Goal: Information Seeking & Learning: Learn about a topic

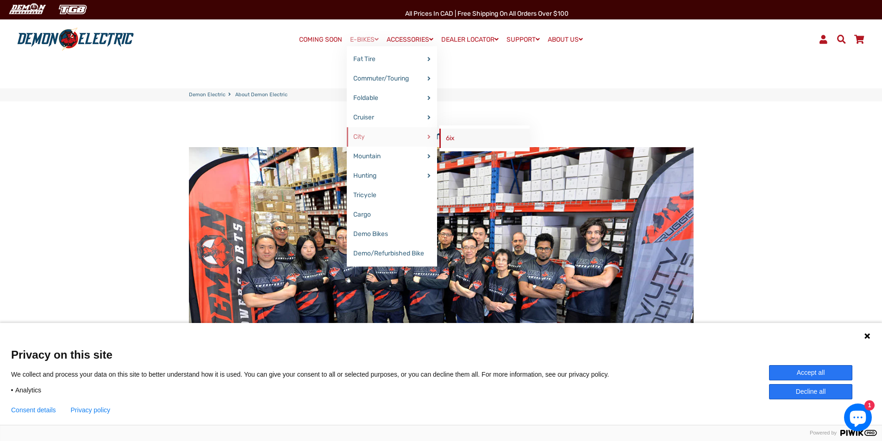
click at [448, 138] on link "6ix" at bounding box center [485, 138] width 90 height 19
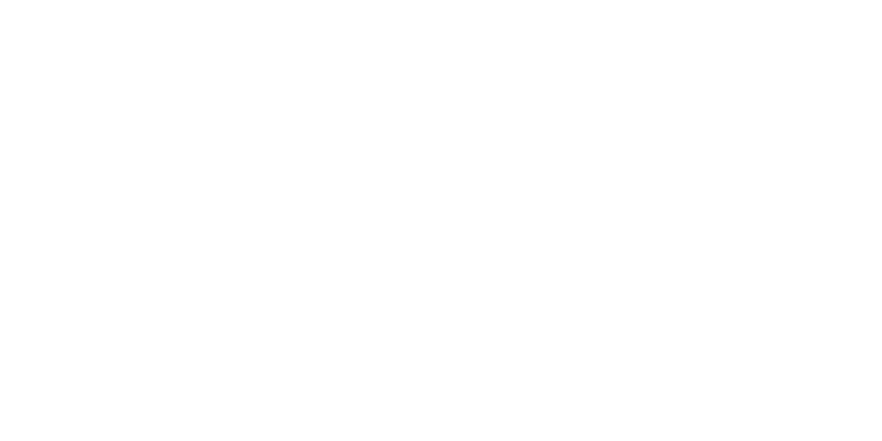
select select "******"
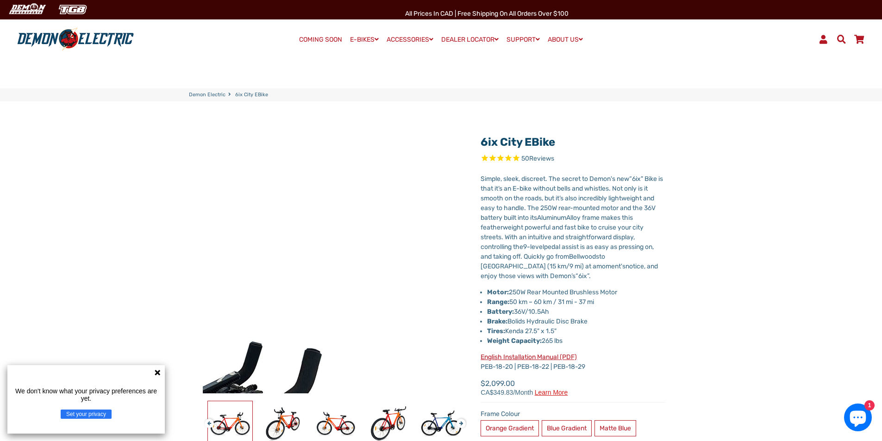
select select "******"
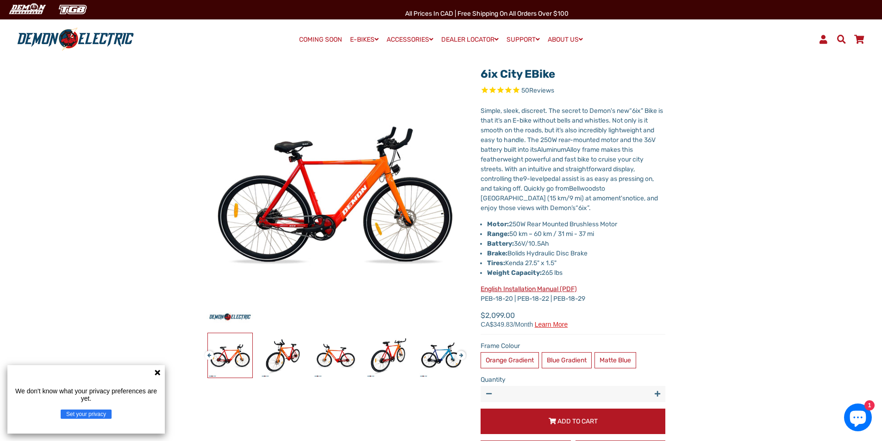
scroll to position [93, 0]
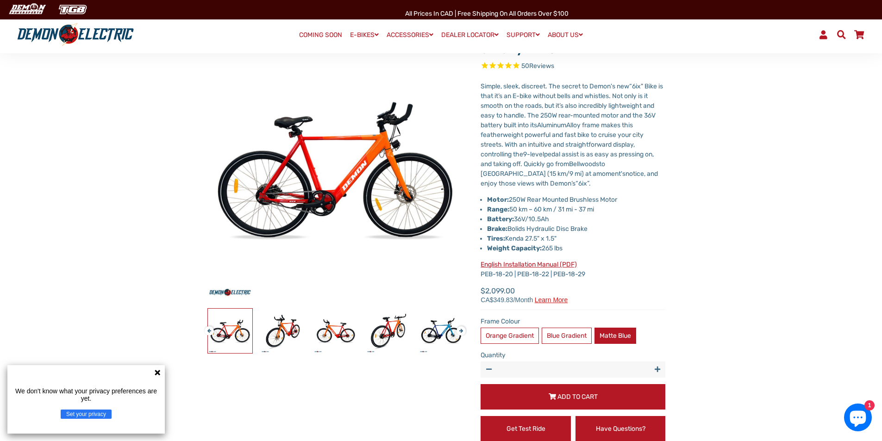
click at [614, 337] on label "Matte Blue" at bounding box center [616, 336] width 42 height 16
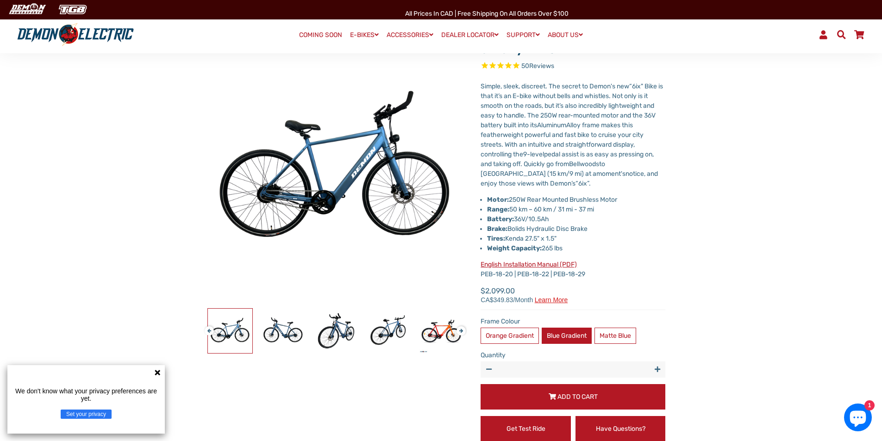
click at [579, 340] on label "Blue Gradient" at bounding box center [567, 336] width 50 height 16
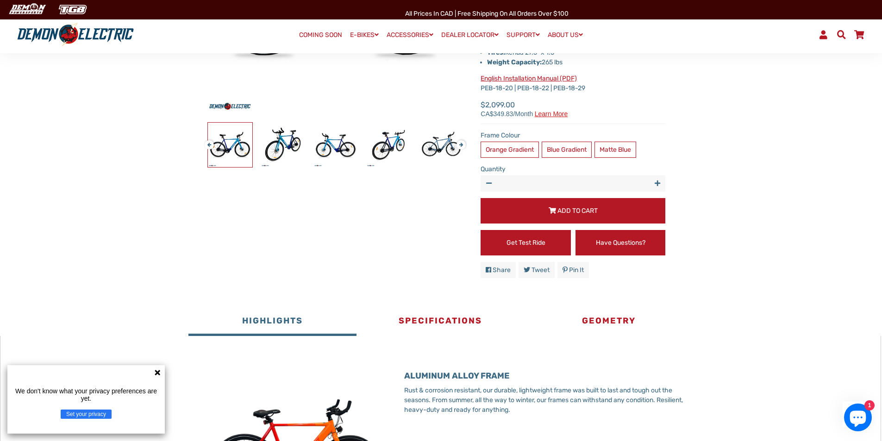
scroll to position [278, 0]
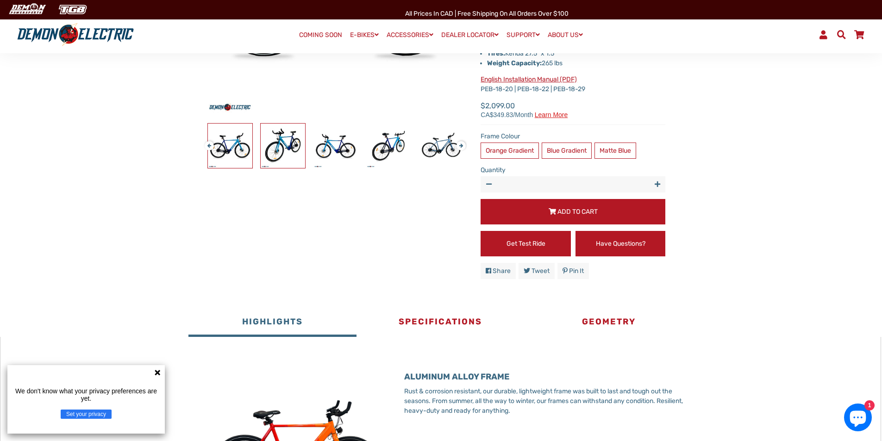
click at [294, 143] on img at bounding box center [283, 146] width 44 height 44
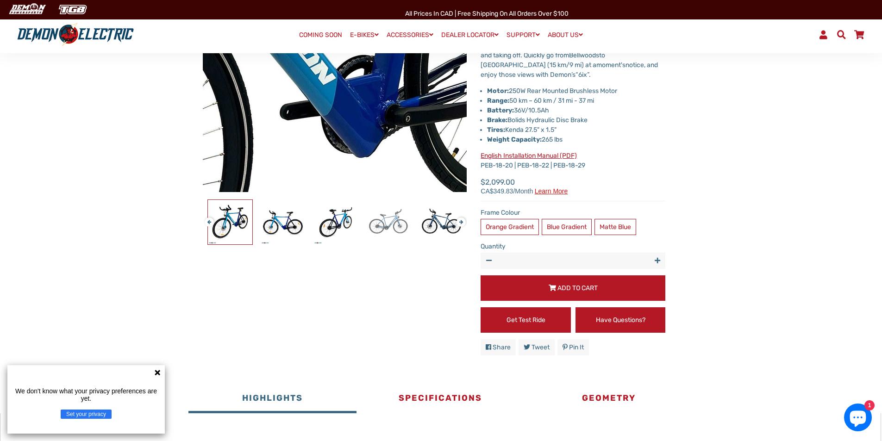
scroll to position [185, 0]
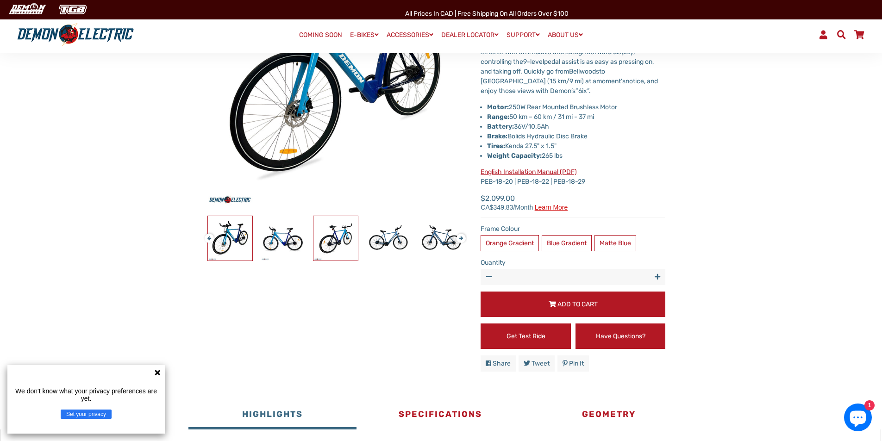
click at [344, 240] on img at bounding box center [336, 238] width 44 height 44
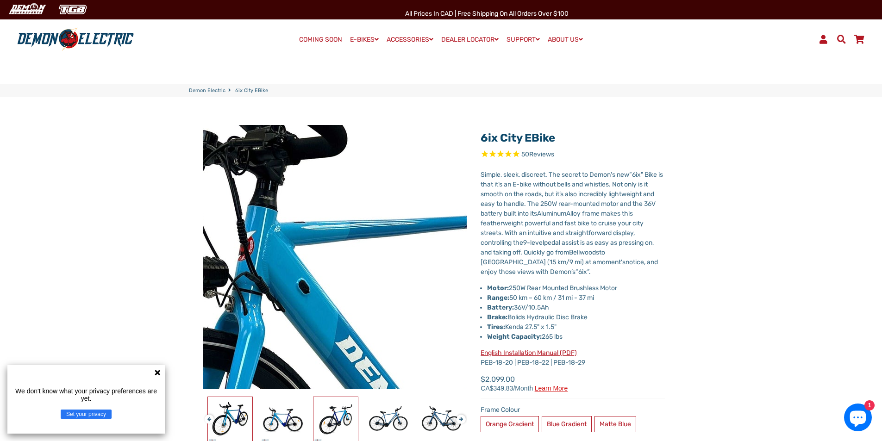
scroll to position [0, 0]
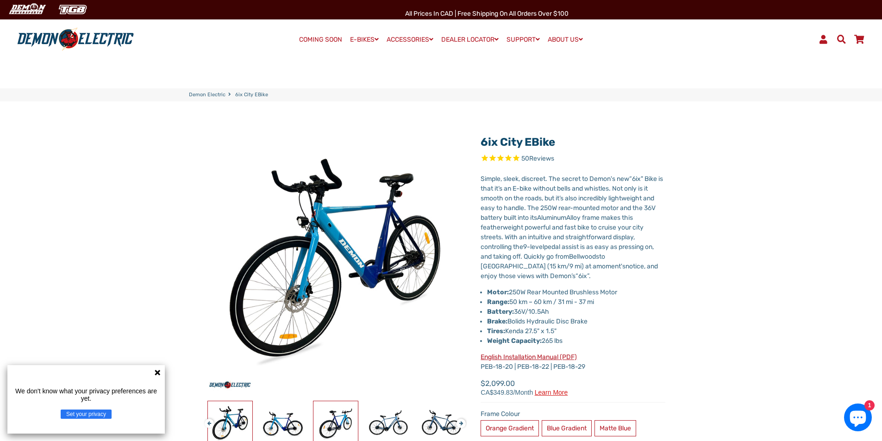
click at [342, 423] on img at bounding box center [336, 424] width 44 height 44
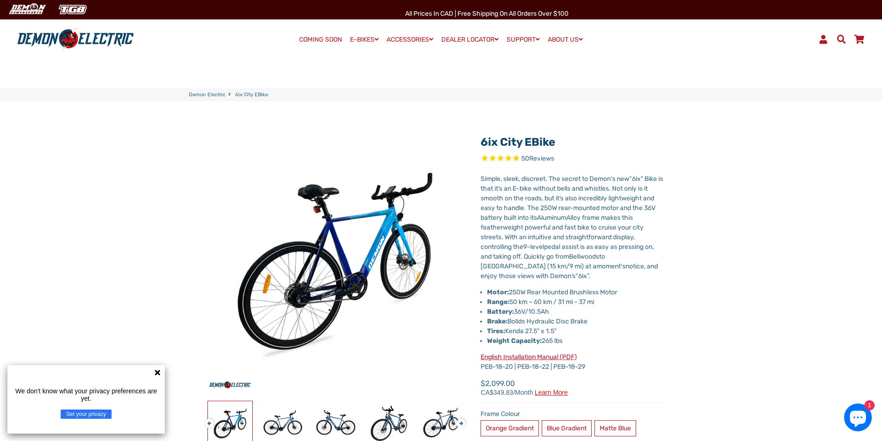
click at [497, 156] on icon "Rated 4.8 out of 5 stars 50 reviews" at bounding box center [501, 159] width 8 height 11
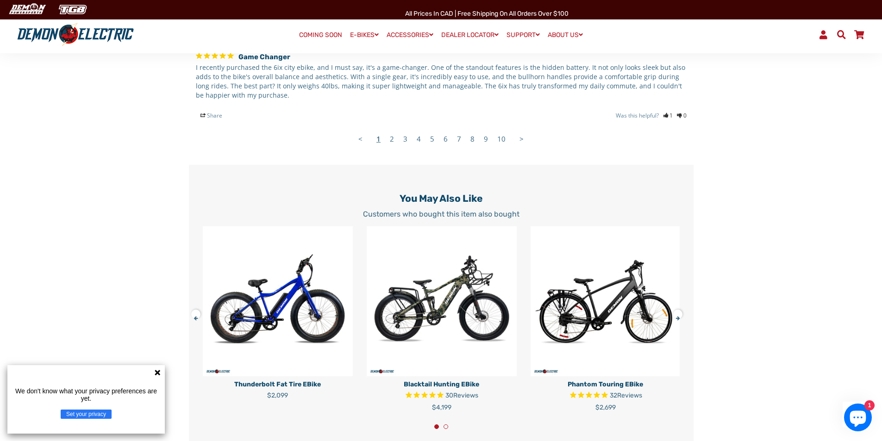
scroll to position [2032, 0]
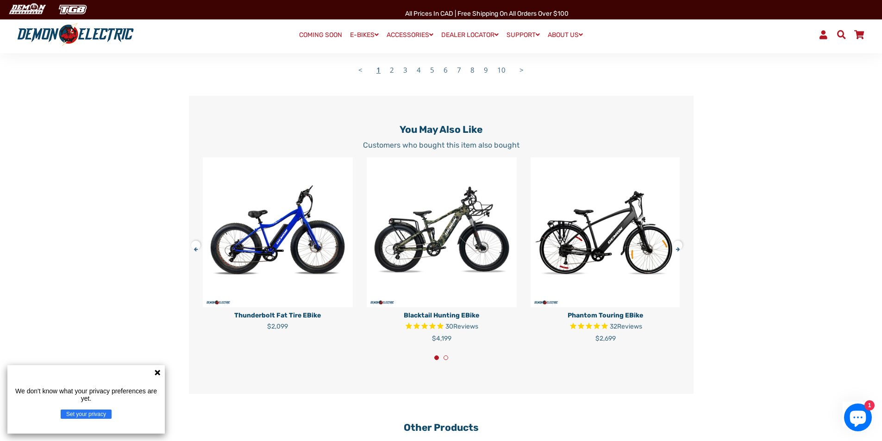
click at [504, 70] on link "10" at bounding box center [502, 70] width 18 height 19
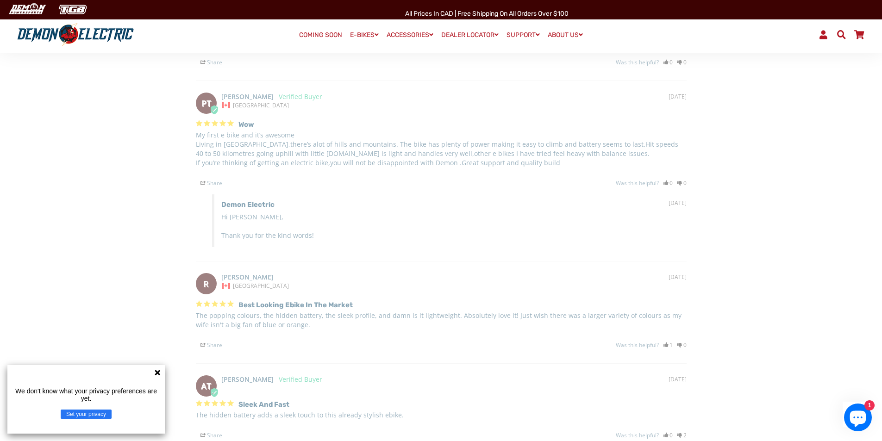
select select "******"
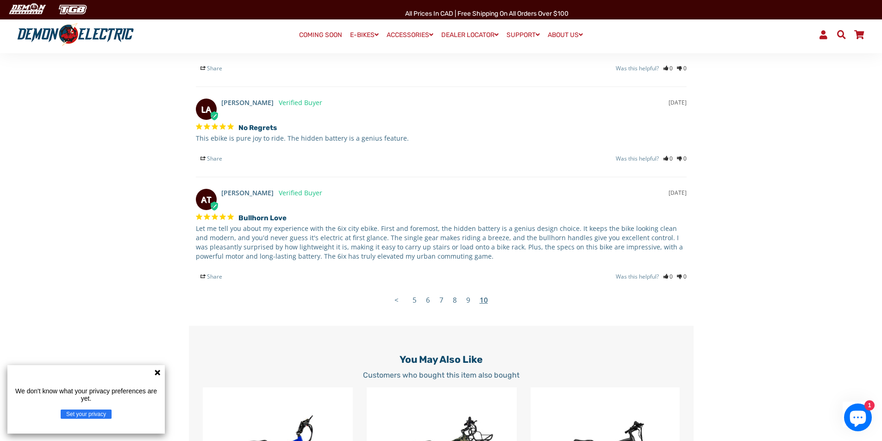
scroll to position [1700, 0]
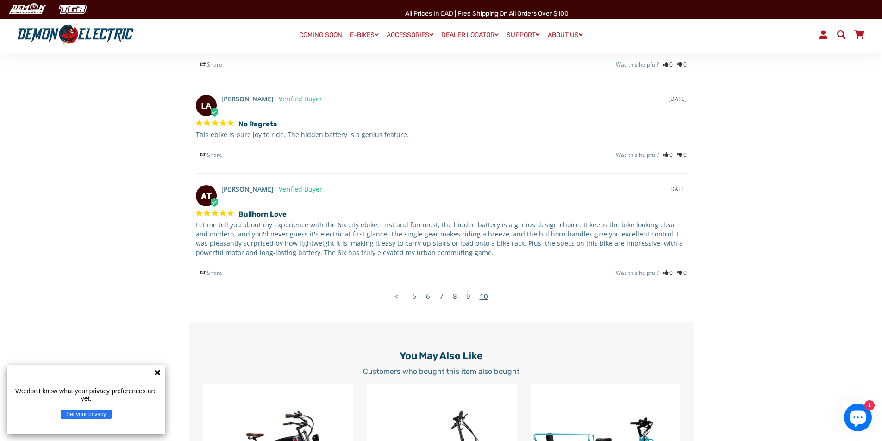
click at [470, 301] on link "9" at bounding box center [468, 296] width 13 height 19
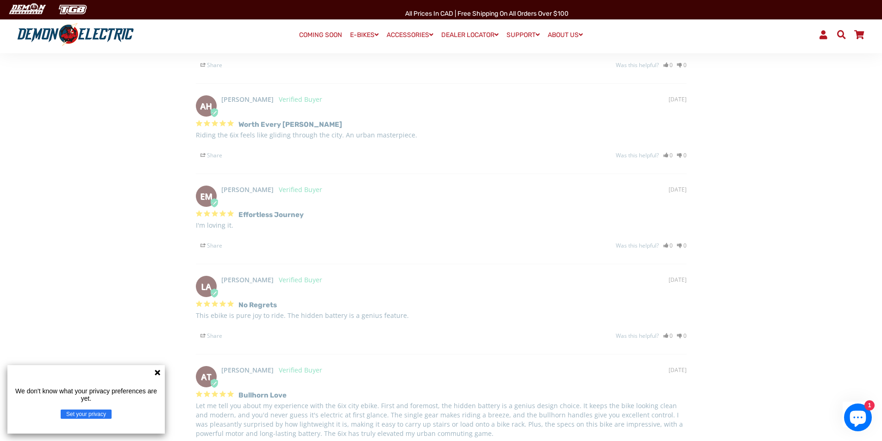
scroll to position [1515, 0]
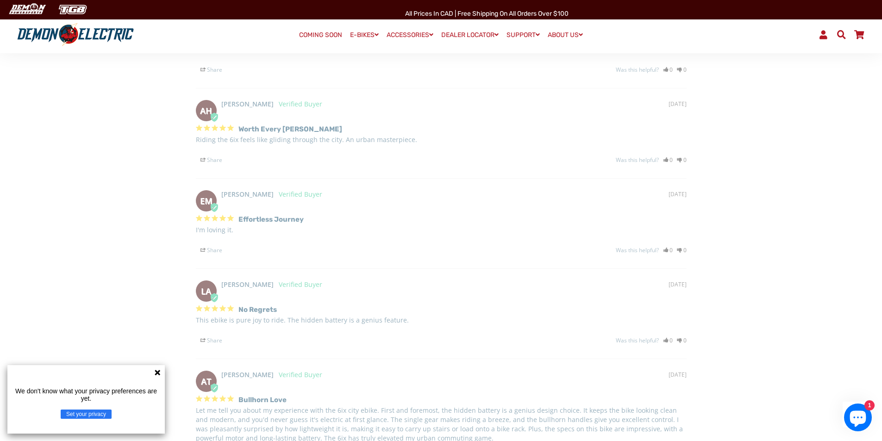
select select "******"
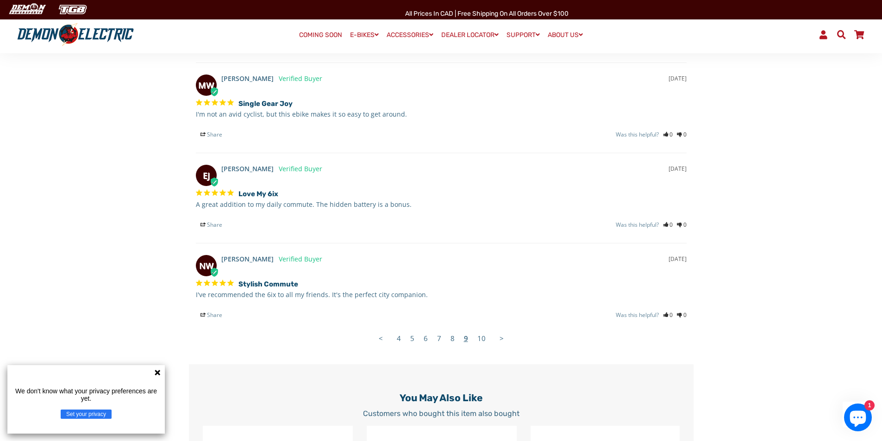
scroll to position [1654, 0]
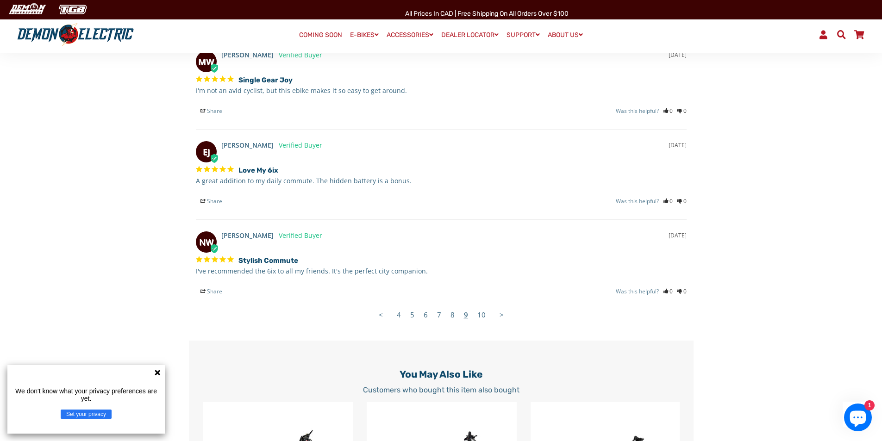
click at [453, 319] on link "8" at bounding box center [452, 315] width 13 height 19
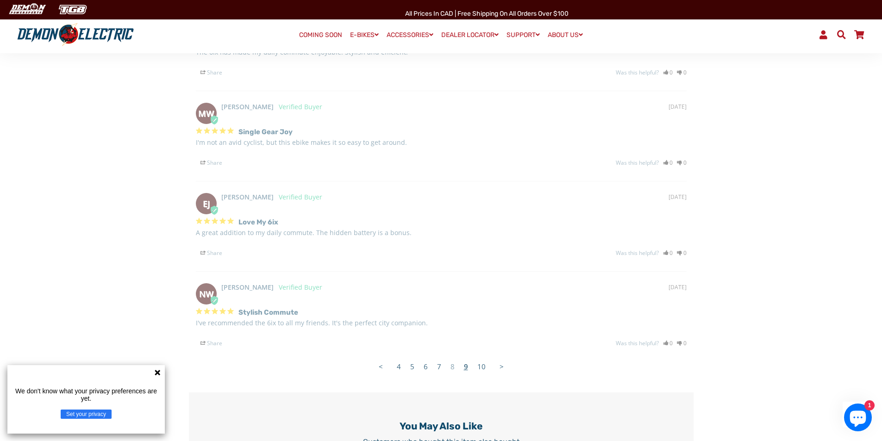
select select "******"
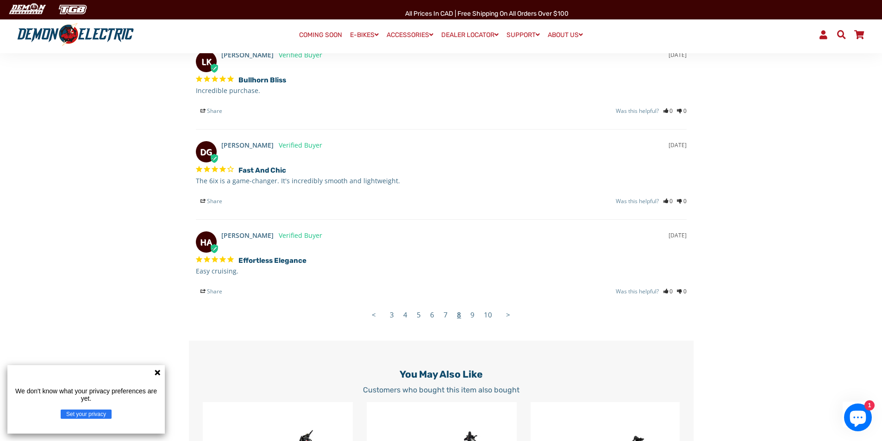
click at [447, 319] on link "7" at bounding box center [445, 315] width 13 height 19
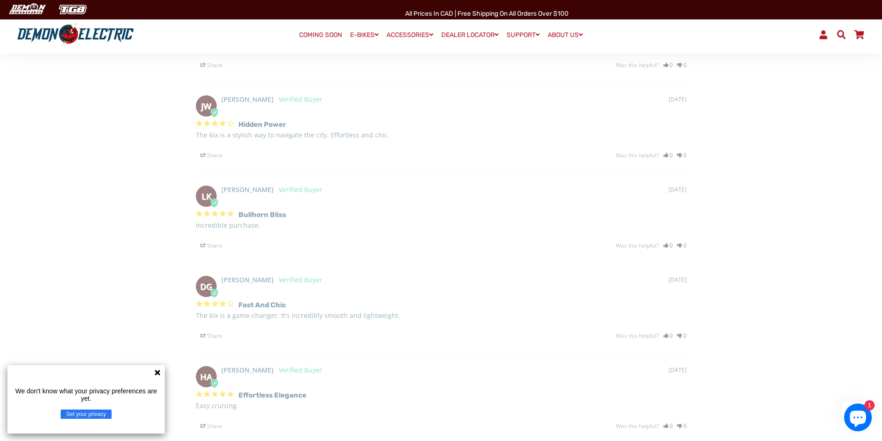
scroll to position [1515, 0]
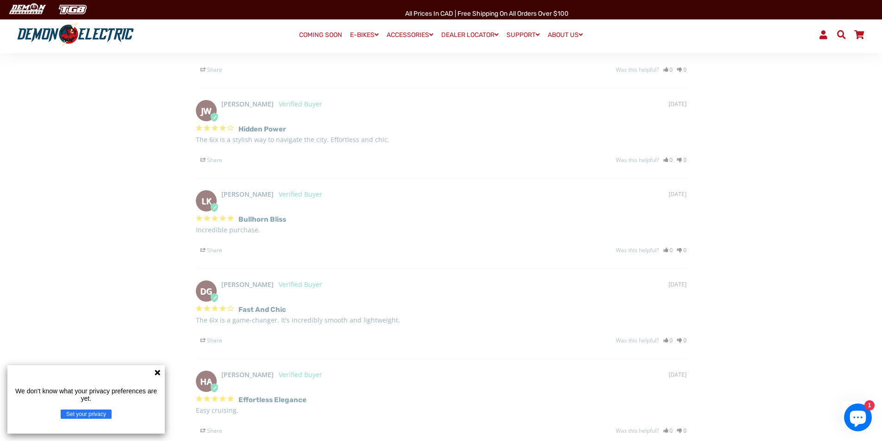
select select "******"
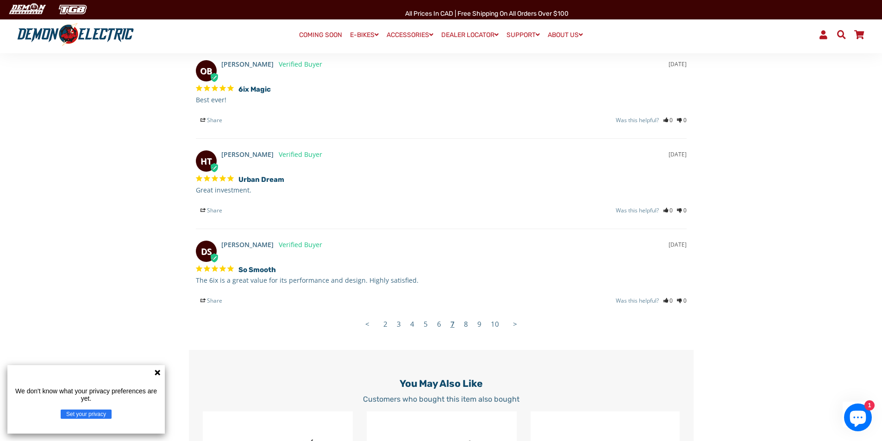
scroll to position [1654, 0]
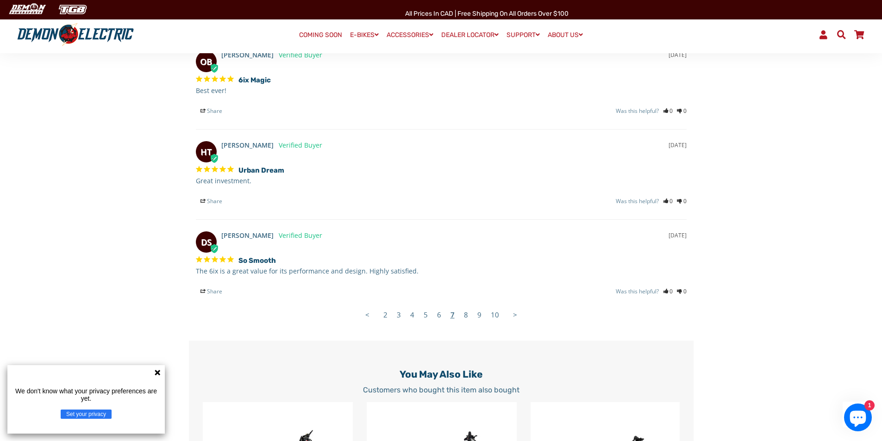
click at [438, 319] on link "6" at bounding box center [439, 315] width 13 height 19
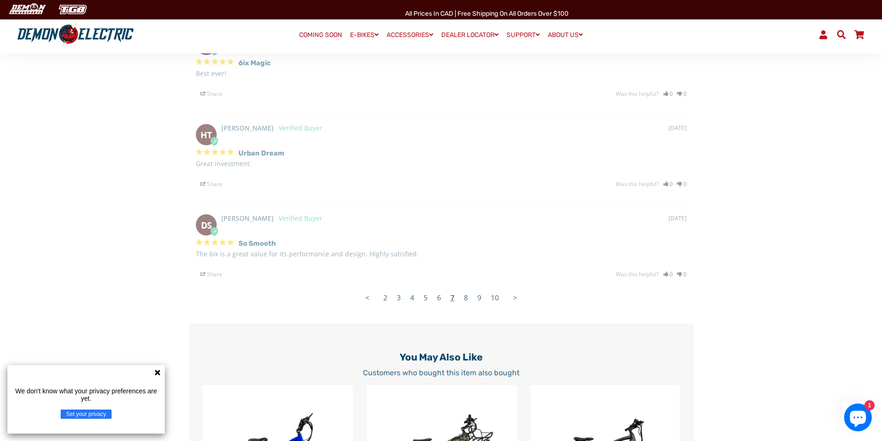
scroll to position [1700, 0]
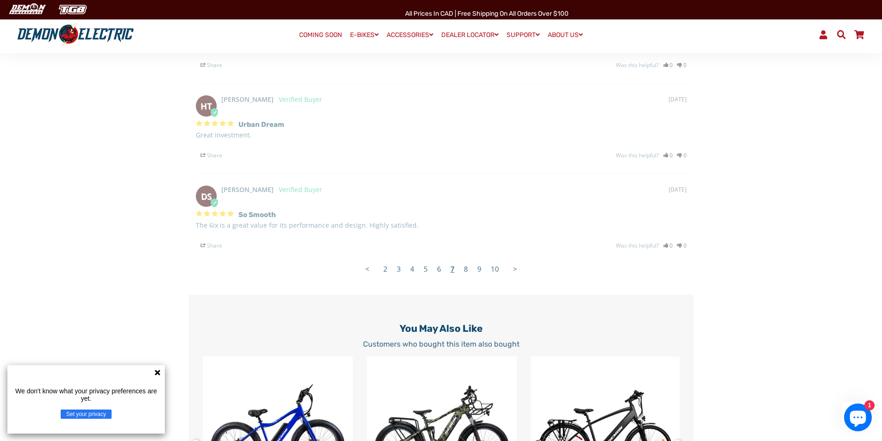
click at [437, 271] on link "6" at bounding box center [439, 269] width 13 height 19
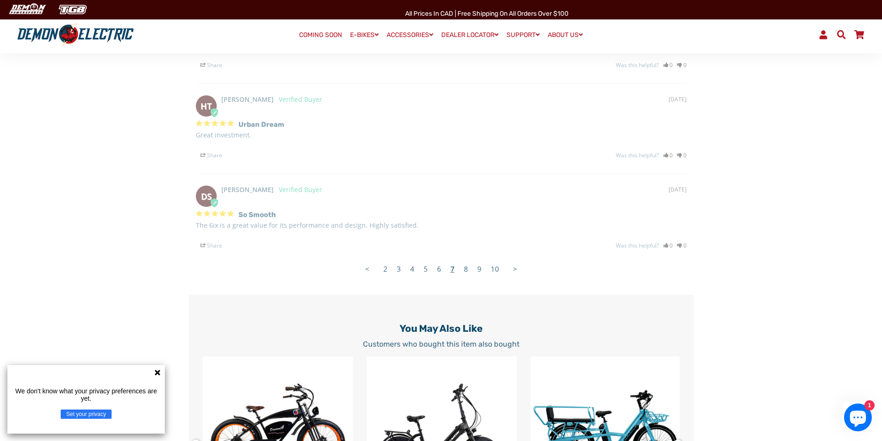
click at [156, 371] on icon at bounding box center [158, 373] width 6 height 6
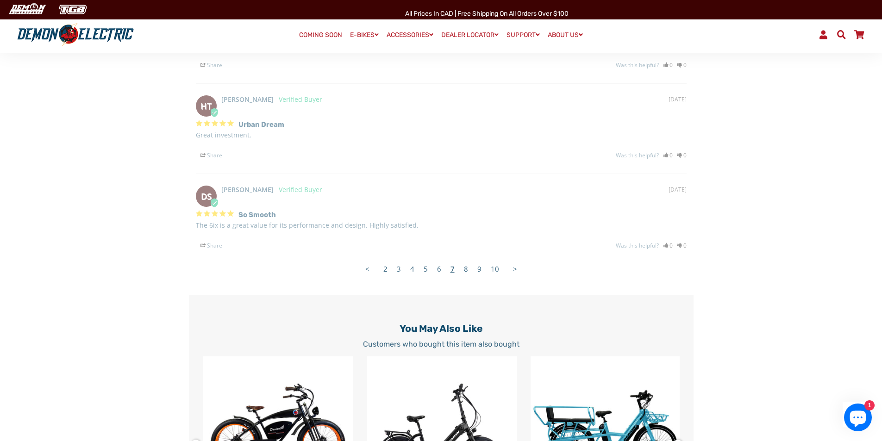
click at [436, 272] on link "6" at bounding box center [439, 269] width 13 height 19
click at [423, 272] on link "5" at bounding box center [425, 269] width 13 height 19
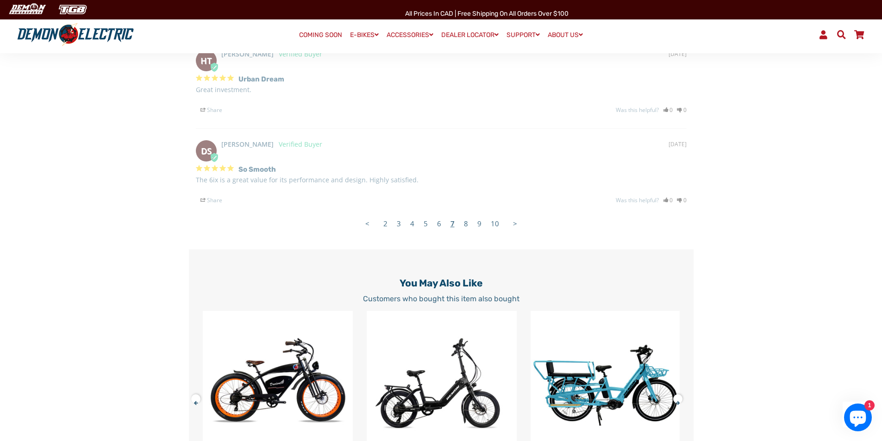
scroll to position [1747, 0]
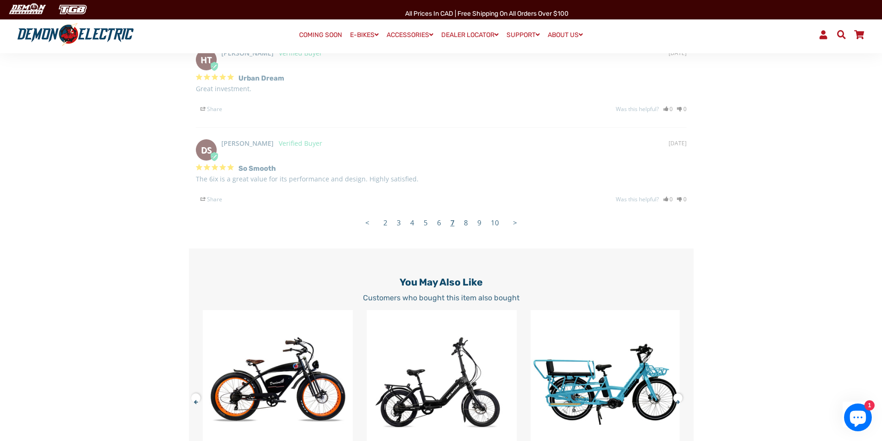
click at [385, 226] on link "2" at bounding box center [385, 223] width 13 height 19
click at [368, 226] on link "<" at bounding box center [367, 223] width 13 height 19
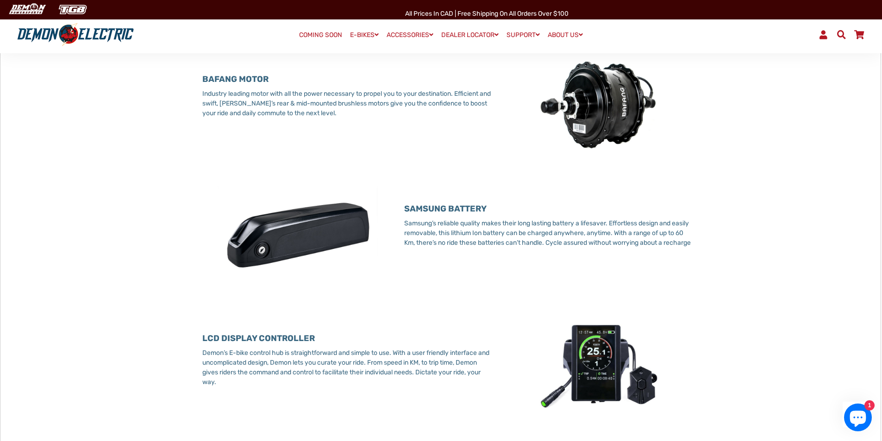
scroll to position [589, 0]
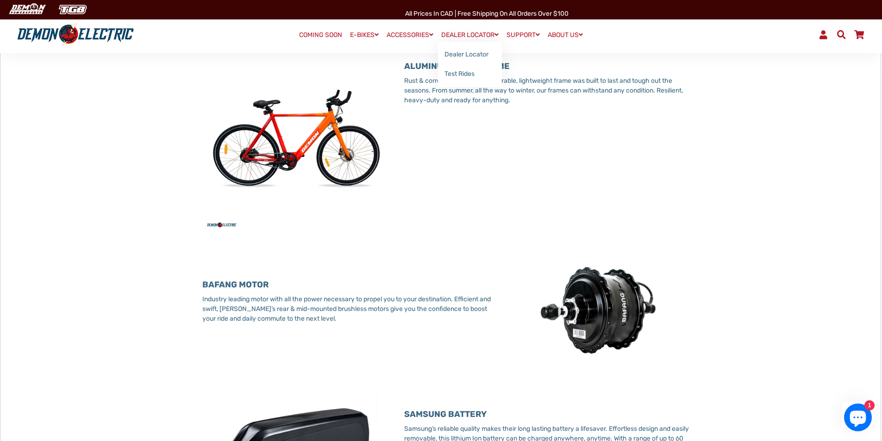
click at [459, 31] on link "DEALER LOCATOR" at bounding box center [470, 34] width 64 height 13
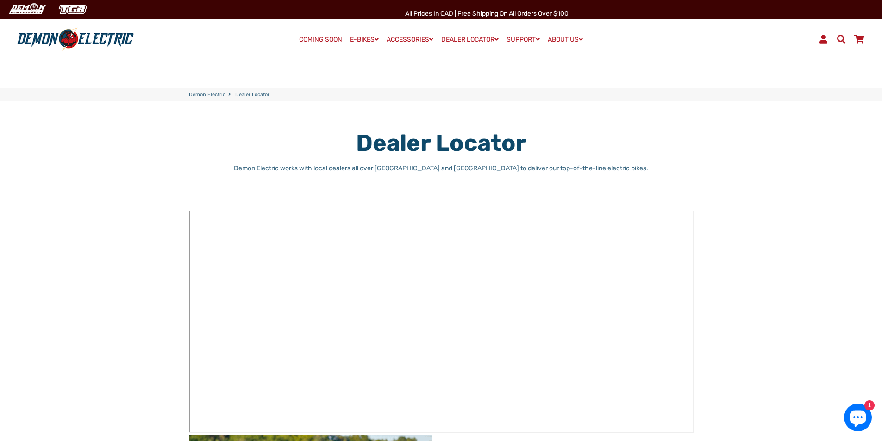
click at [296, 35] on link "COMING SOON" at bounding box center [321, 39] width 50 height 13
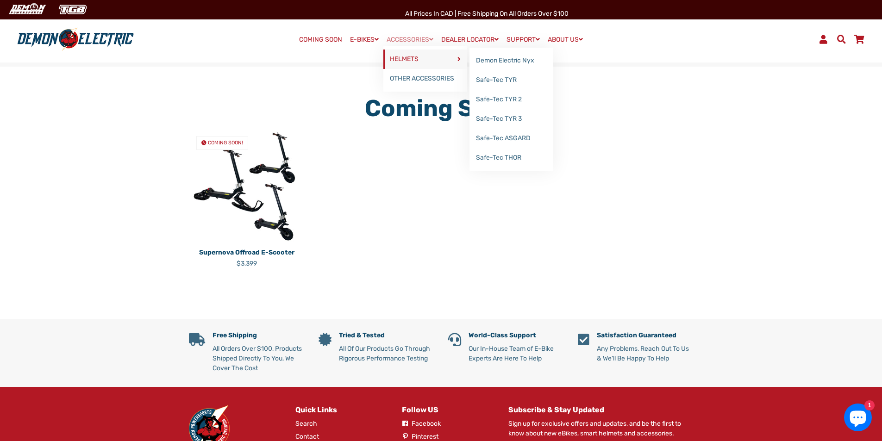
click at [405, 59] on link "HELMETS" at bounding box center [426, 59] width 84 height 19
